Goal: Transaction & Acquisition: Purchase product/service

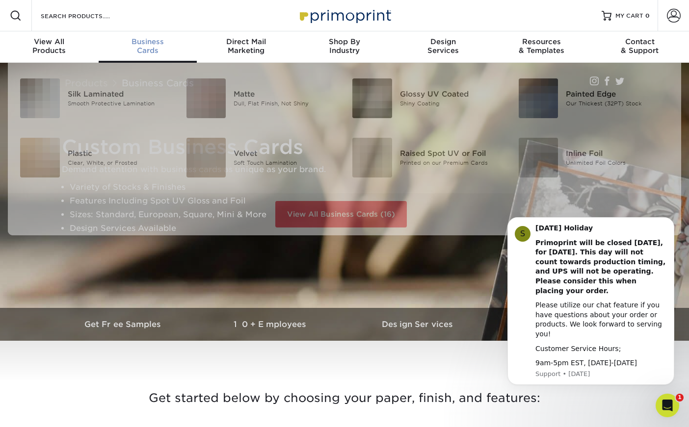
click at [143, 44] on span "Business" at bounding box center [148, 41] width 99 height 9
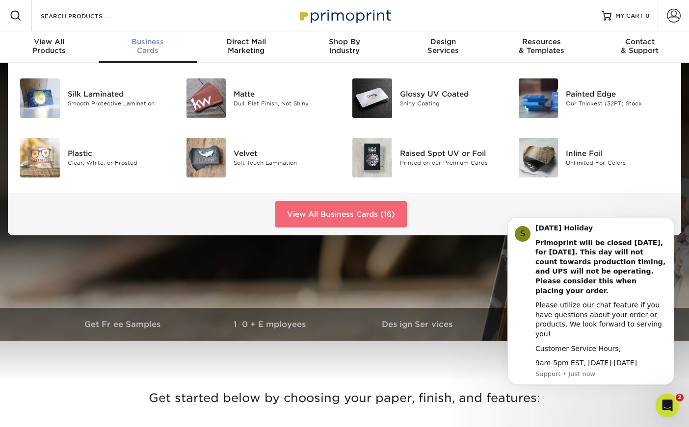
click at [315, 218] on link "View All Business Cards (16)" at bounding box center [340, 214] width 131 height 26
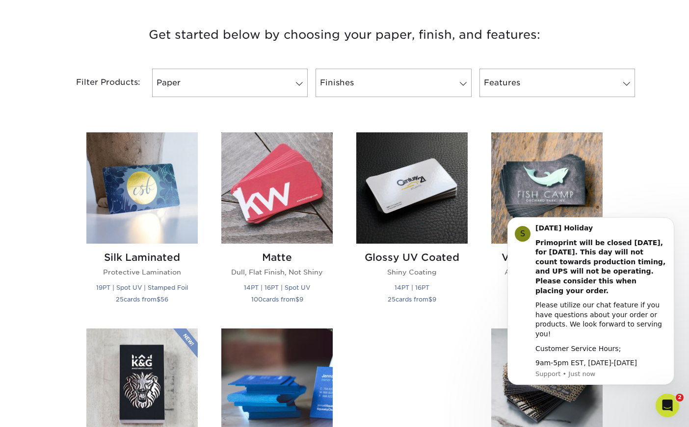
scroll to position [365, 0]
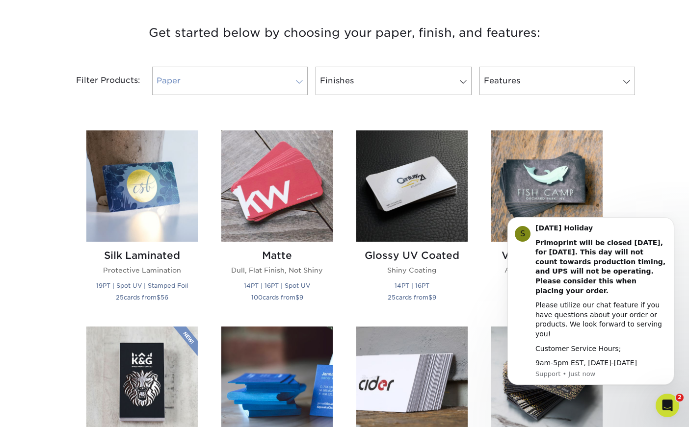
click at [304, 84] on span at bounding box center [299, 82] width 14 height 8
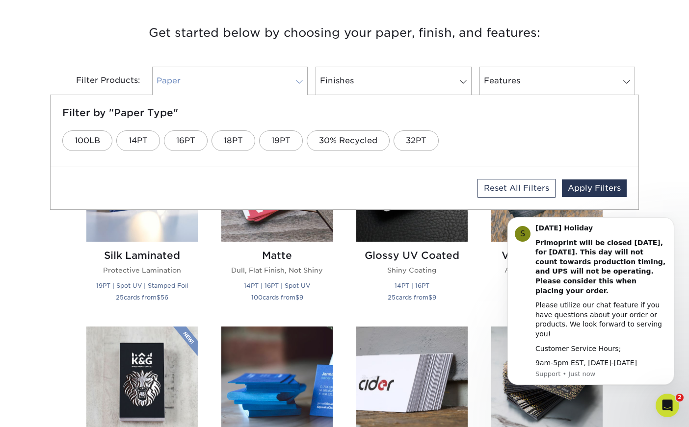
click at [304, 84] on span at bounding box center [299, 82] width 14 height 8
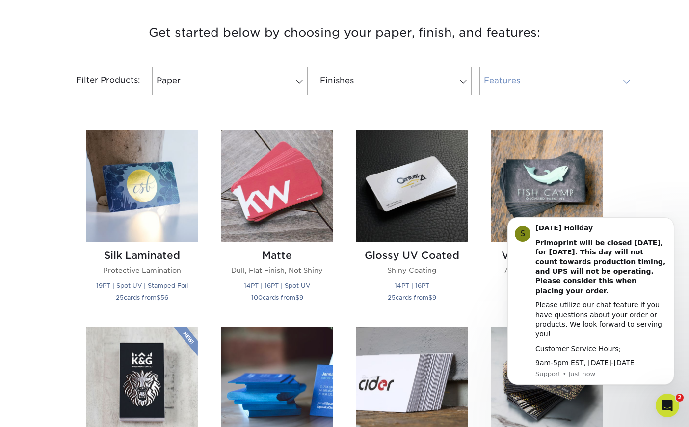
click at [551, 78] on link "Features" at bounding box center [557, 81] width 156 height 28
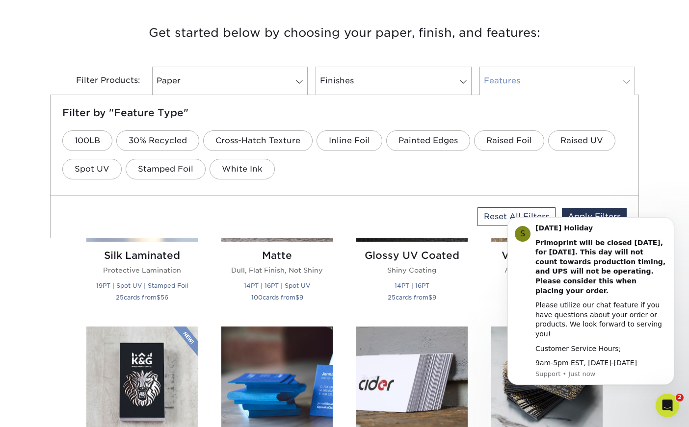
click at [551, 78] on link "Features" at bounding box center [557, 81] width 156 height 28
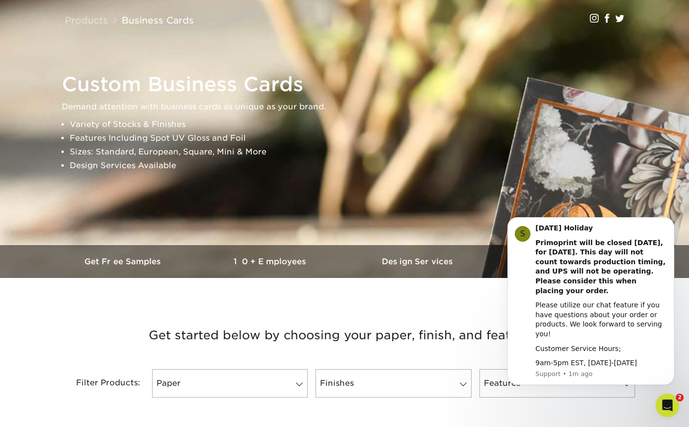
scroll to position [0, 0]
